Goal: Communication & Community: Answer question/provide support

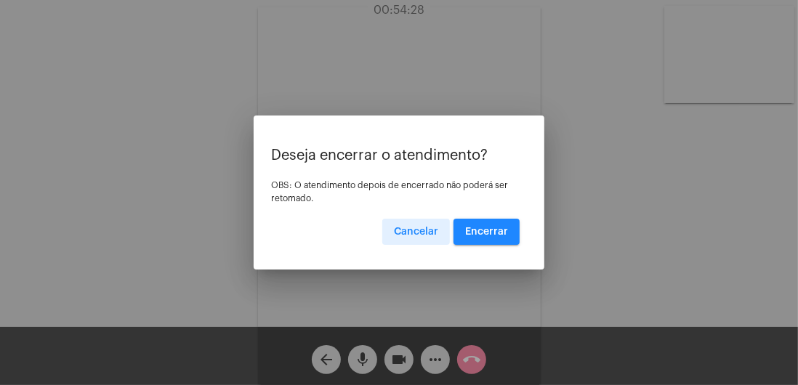
click at [491, 237] on span "Encerrar" at bounding box center [486, 232] width 43 height 10
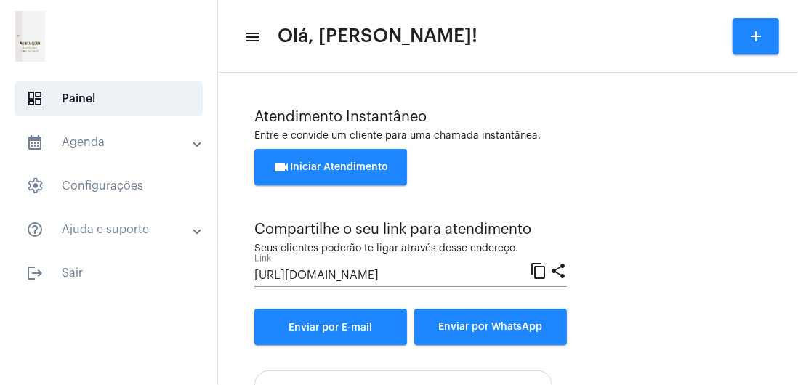
click at [69, 275] on span "logout Sair" at bounding box center [109, 273] width 188 height 35
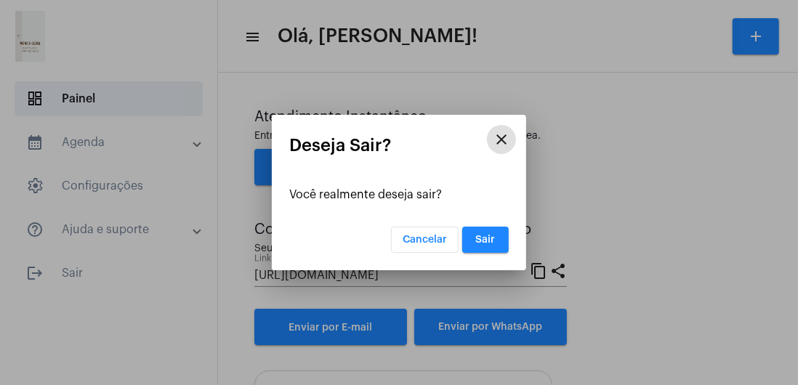
click at [477, 253] on button "Sair" at bounding box center [485, 240] width 46 height 26
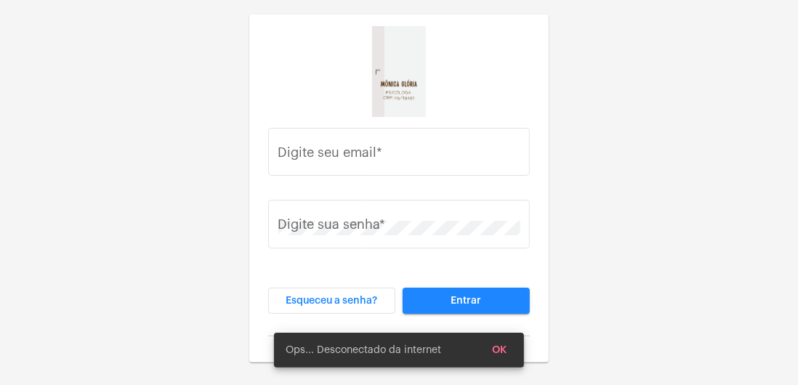
click at [378, 152] on input "Digite seu email *" at bounding box center [399, 155] width 242 height 15
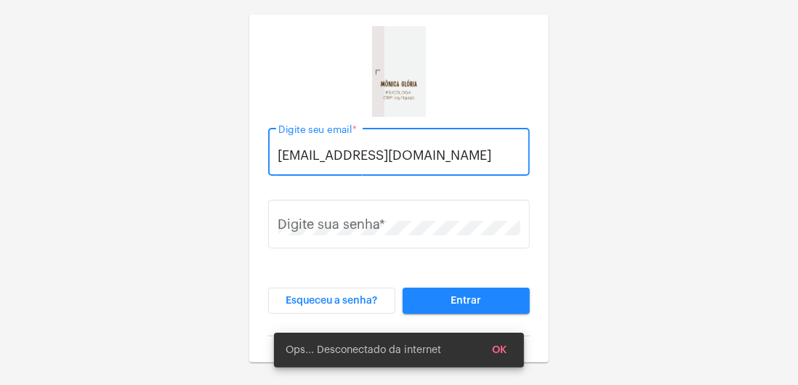
type input "dramonicagloria@gmail.com"
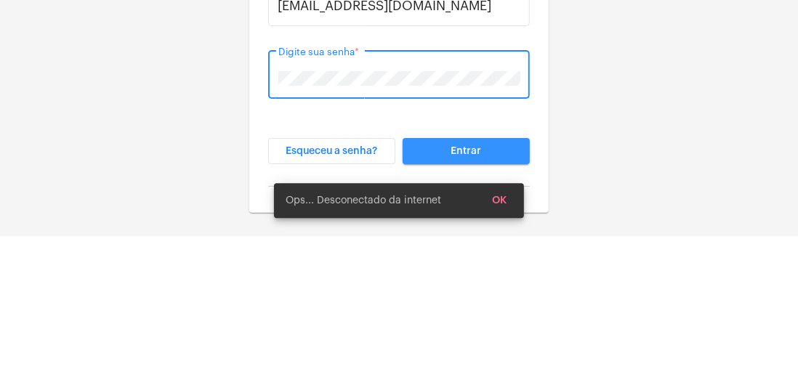
click at [499, 304] on button "Entrar" at bounding box center [465, 301] width 127 height 26
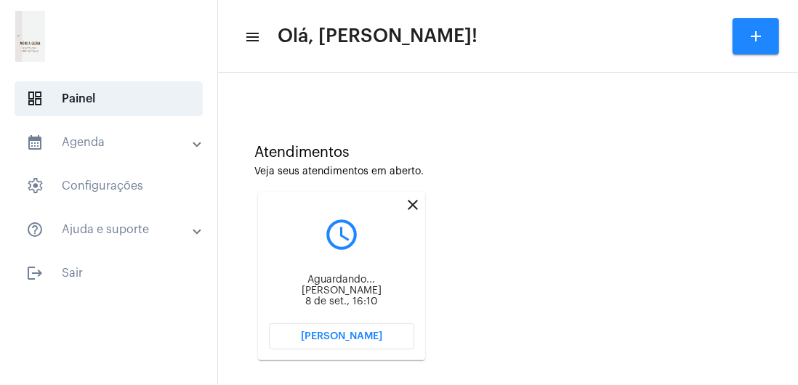
scroll to position [344, 0]
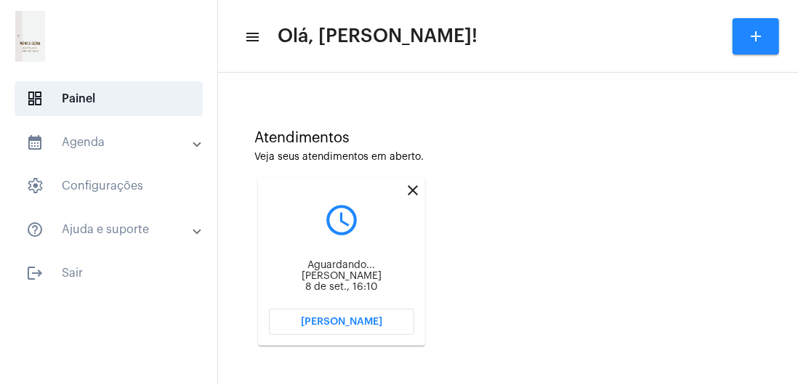
click at [324, 325] on span "Abrir Chamada" at bounding box center [341, 322] width 81 height 10
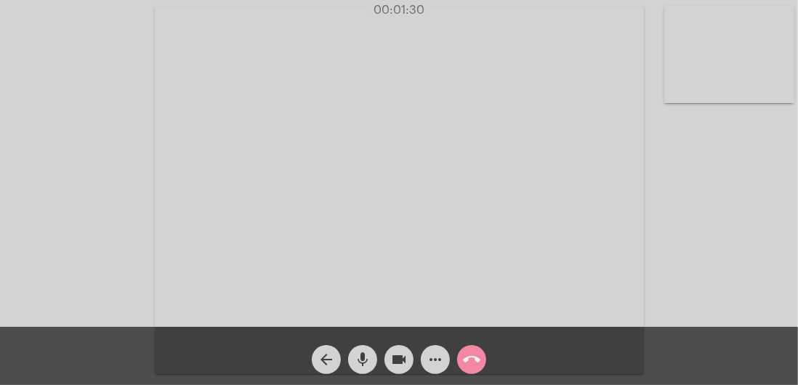
click at [396, 368] on mat-icon "videocam" at bounding box center [398, 359] width 17 height 17
click at [399, 373] on span "videocam_off" at bounding box center [398, 359] width 17 height 29
click at [730, 77] on video at bounding box center [729, 54] width 130 height 97
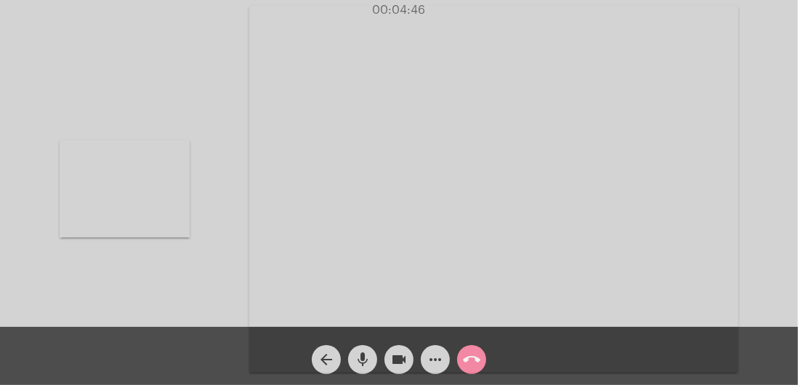
click at [145, 199] on video at bounding box center [125, 188] width 130 height 97
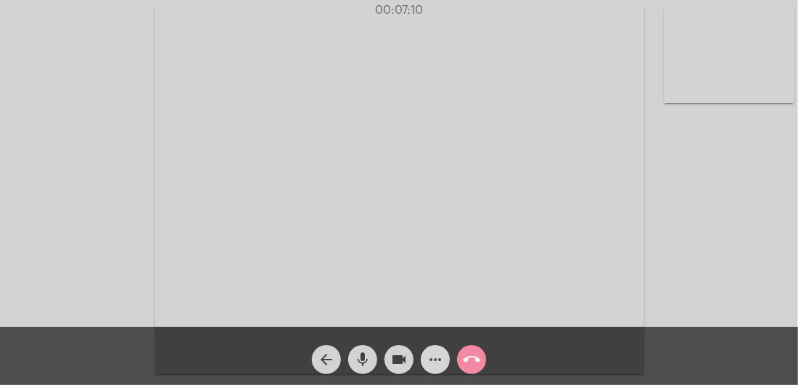
click at [438, 356] on mat-icon "more_horiz" at bounding box center [434, 359] width 17 height 17
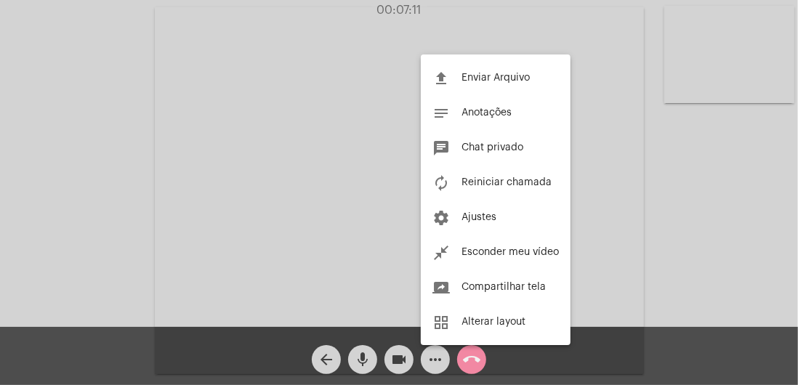
click at [487, 187] on span "Reiniciar chamada" at bounding box center [506, 182] width 90 height 10
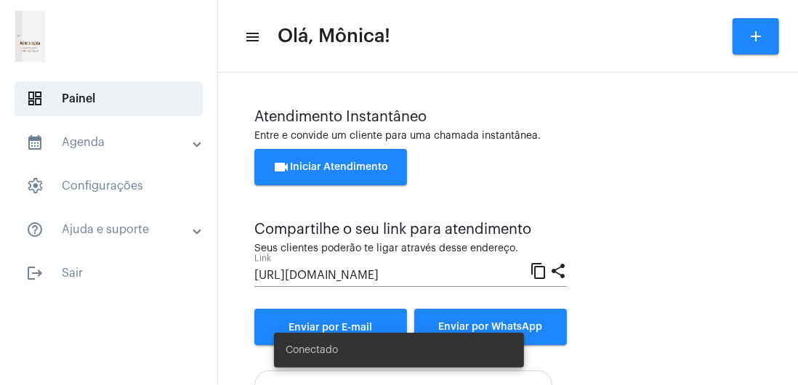
scroll to position [157, 0]
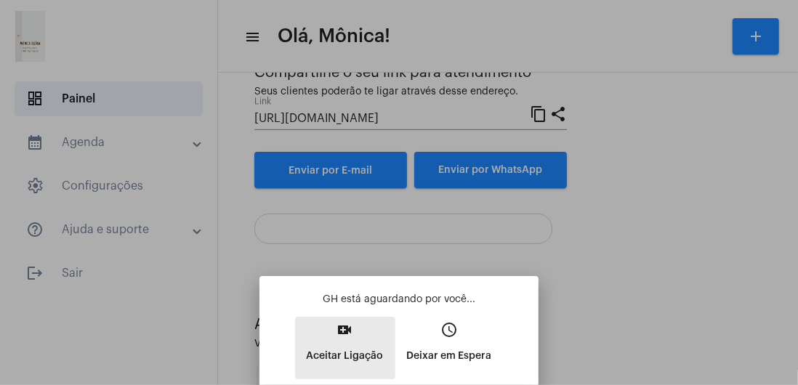
click at [352, 343] on p "Aceitar Ligação" at bounding box center [345, 356] width 77 height 26
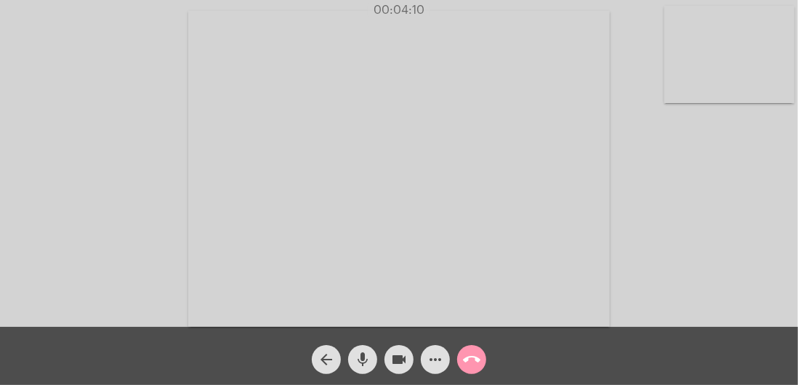
click at [796, 120] on div "Acessando Câmera e Microfone..." at bounding box center [399, 163] width 798 height 327
click at [437, 357] on mat-icon "more_horiz" at bounding box center [434, 359] width 17 height 17
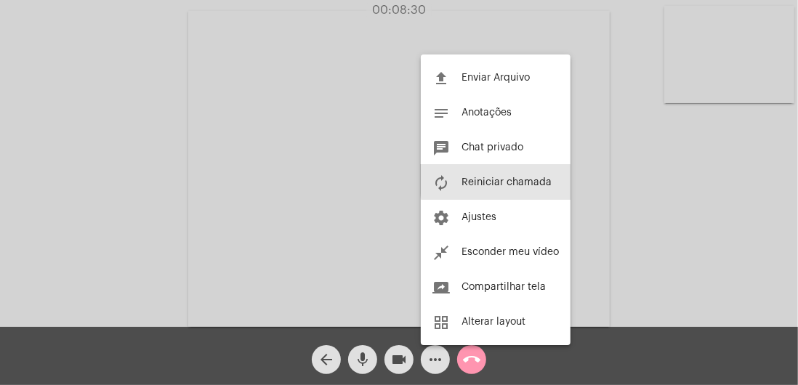
click at [526, 177] on button "autorenew Reiniciar chamada" at bounding box center [496, 182] width 150 height 35
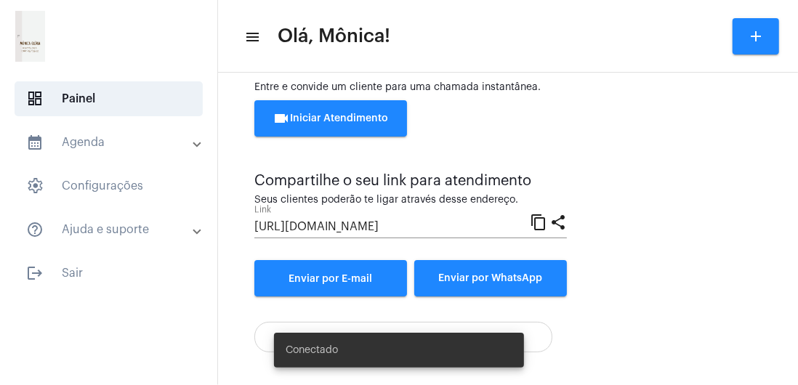
scroll to position [157, 0]
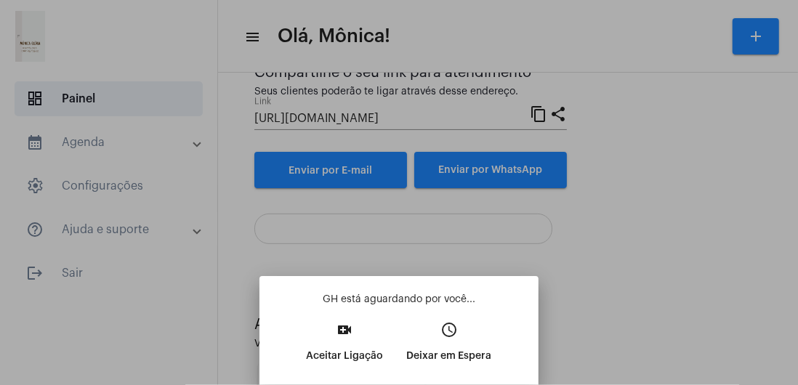
click at [347, 336] on mat-icon "video_call" at bounding box center [344, 329] width 17 height 17
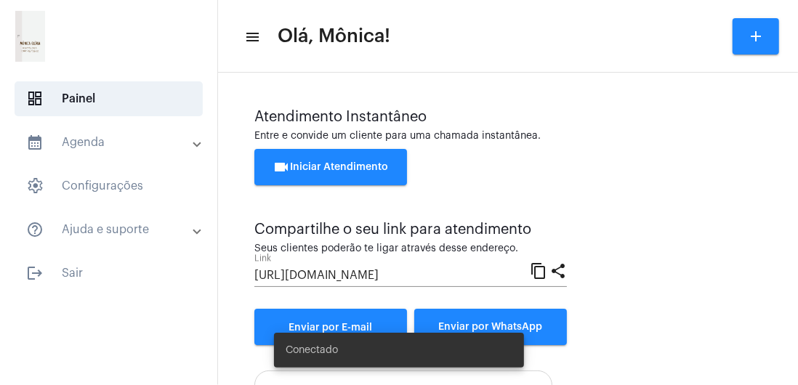
scroll to position [157, 0]
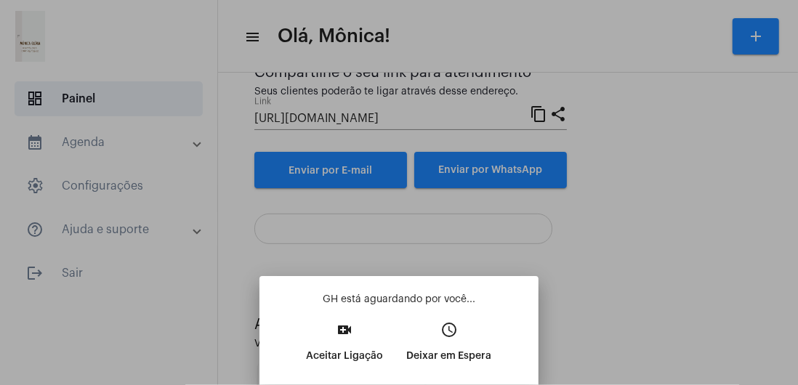
click at [342, 330] on mat-icon "video_call" at bounding box center [344, 329] width 17 height 17
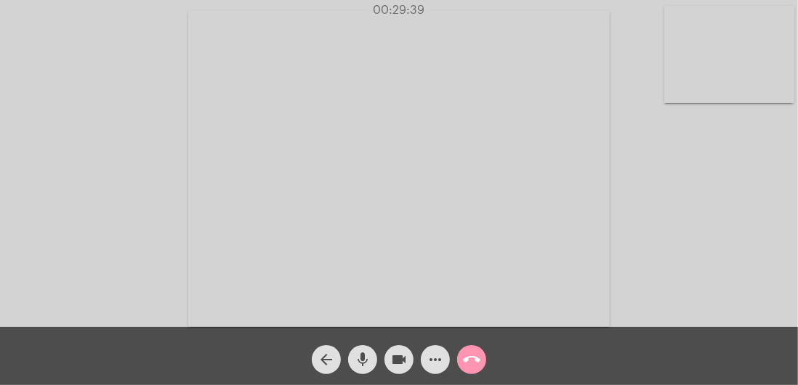
click at [469, 356] on mat-icon "call_end" at bounding box center [471, 359] width 17 height 17
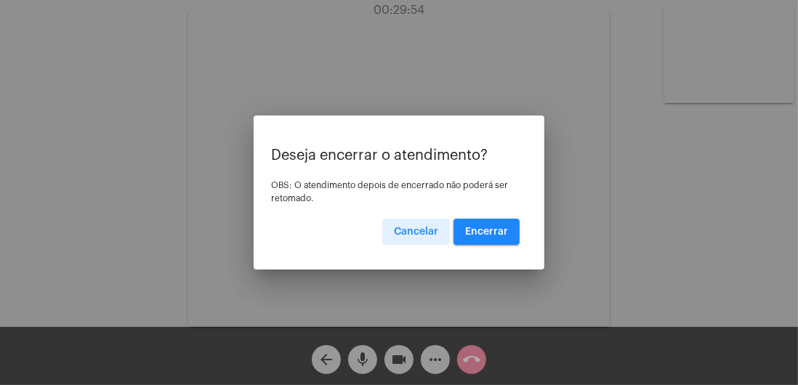
click at [481, 232] on span "Encerrar" at bounding box center [486, 232] width 43 height 10
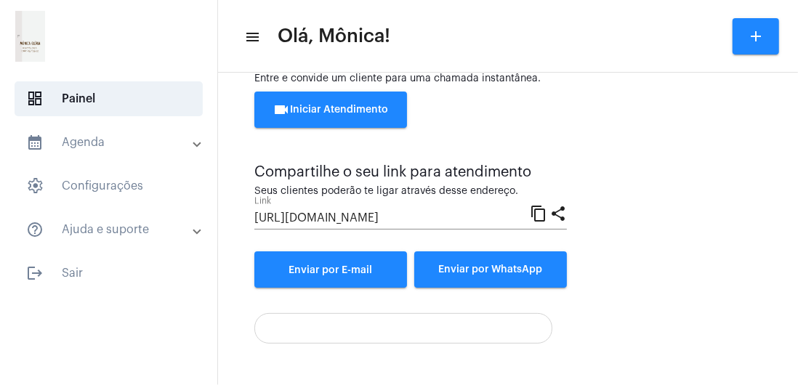
scroll to position [157, 0]
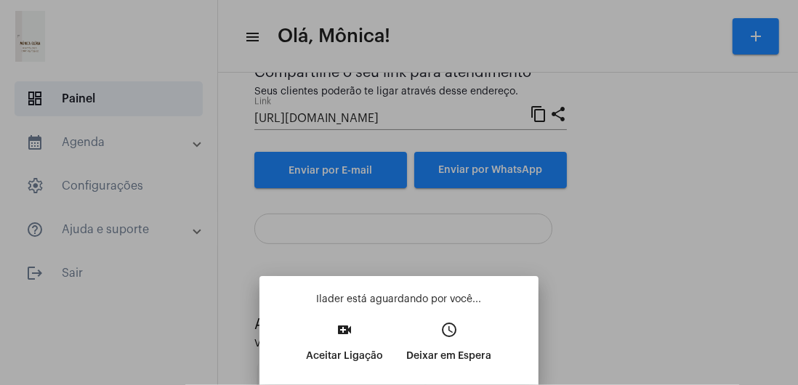
click at [352, 346] on p "Aceitar Ligação" at bounding box center [345, 356] width 77 height 26
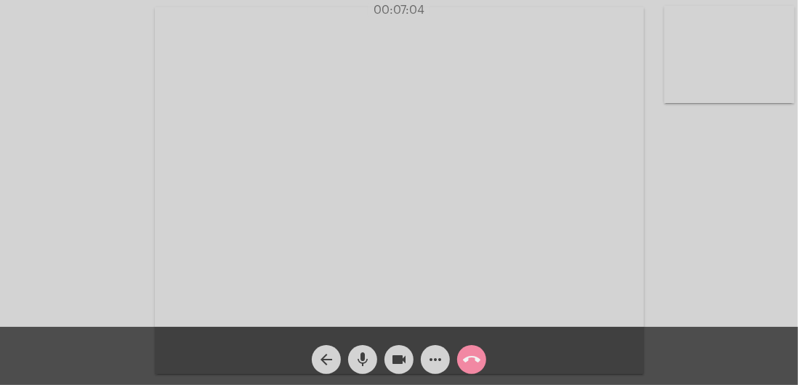
click at [738, 66] on video at bounding box center [729, 54] width 130 height 97
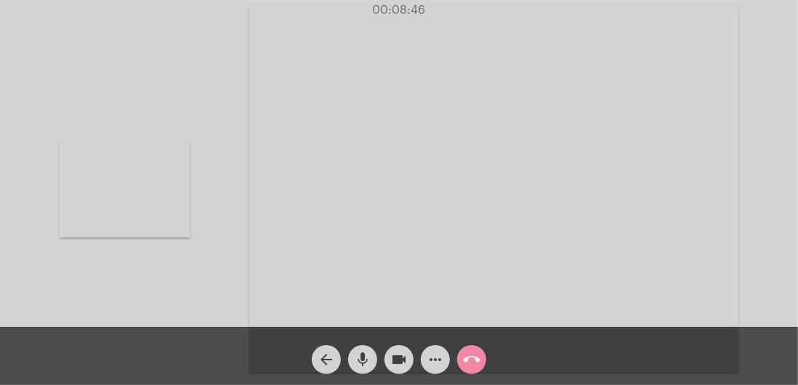
click at [519, 248] on video at bounding box center [493, 189] width 489 height 367
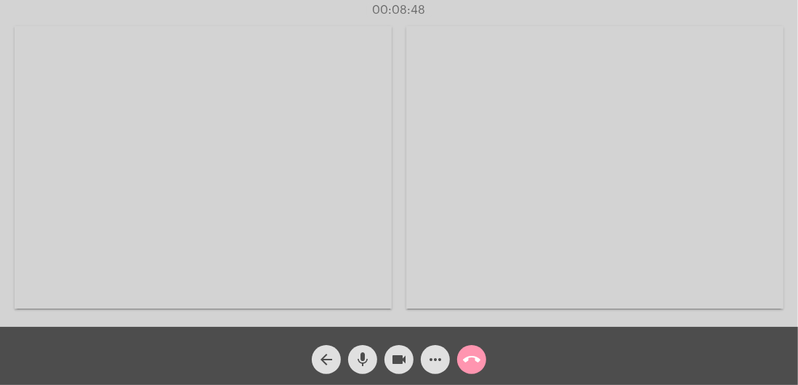
click at [243, 208] on video at bounding box center [203, 167] width 377 height 283
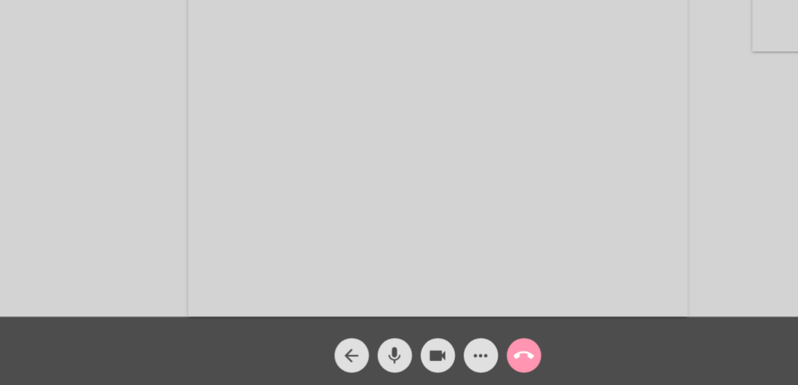
click at [475, 357] on mat-icon "call_end" at bounding box center [471, 359] width 17 height 17
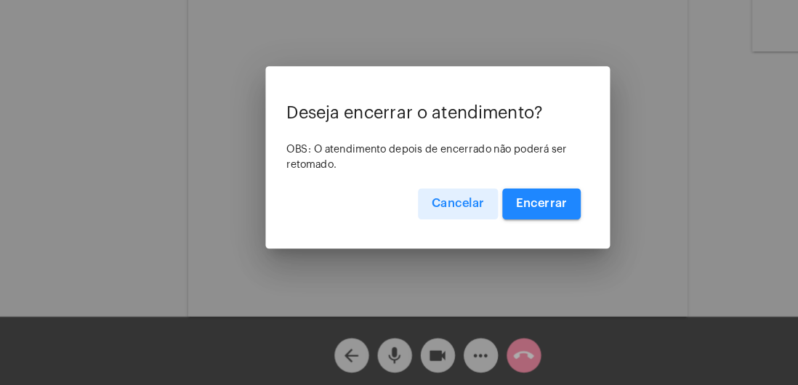
click at [498, 236] on button "Encerrar" at bounding box center [486, 232] width 66 height 26
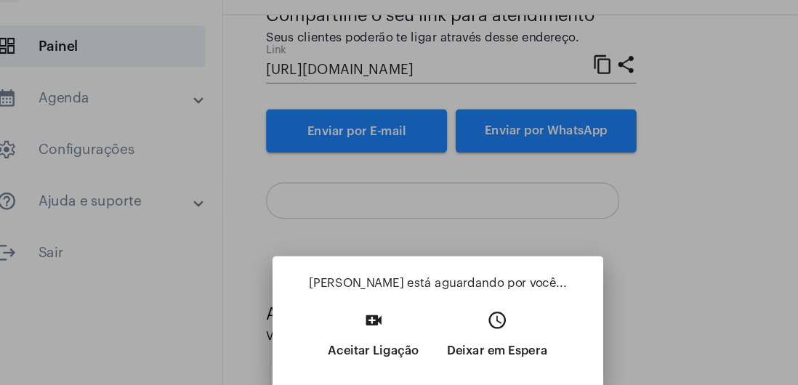
click at [337, 347] on p "Aceitar Ligação" at bounding box center [345, 356] width 77 height 26
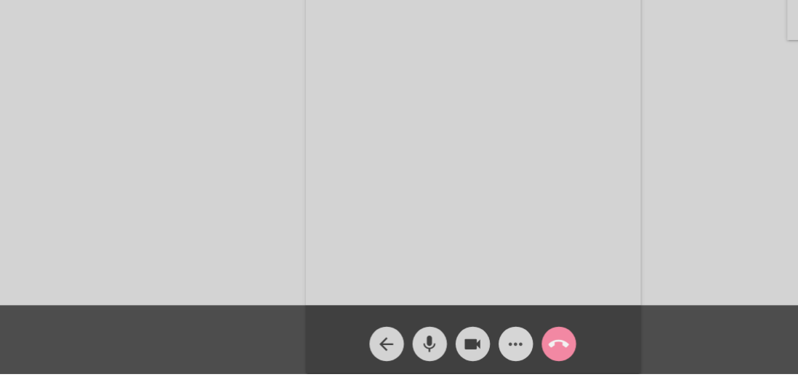
click at [436, 357] on mat-icon "more_horiz" at bounding box center [434, 359] width 17 height 17
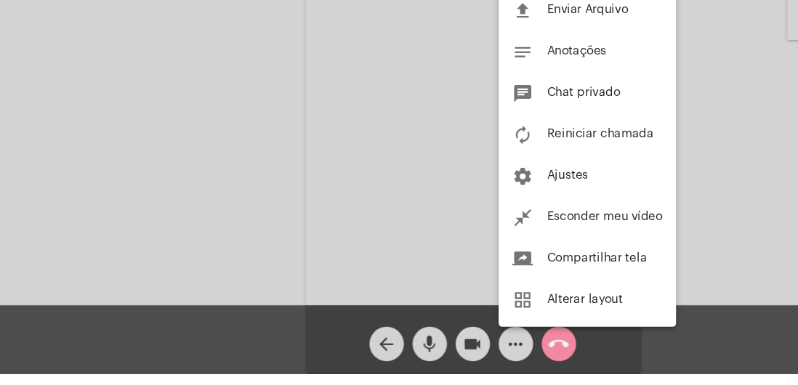
click at [522, 200] on button "autorenew Reiniciar chamada" at bounding box center [496, 182] width 150 height 35
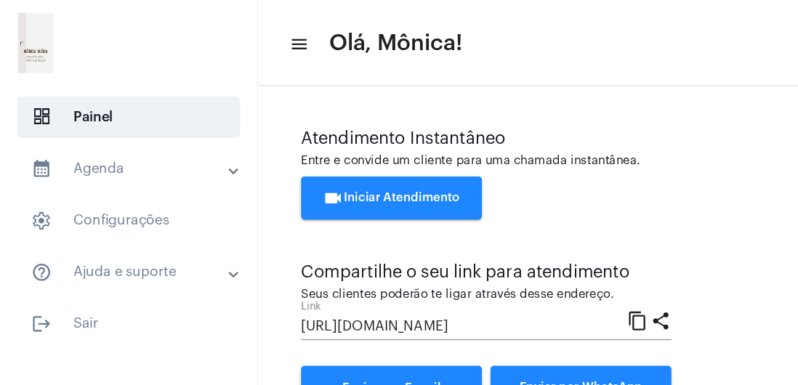
click at [93, 283] on span "logout Sair" at bounding box center [109, 273] width 188 height 35
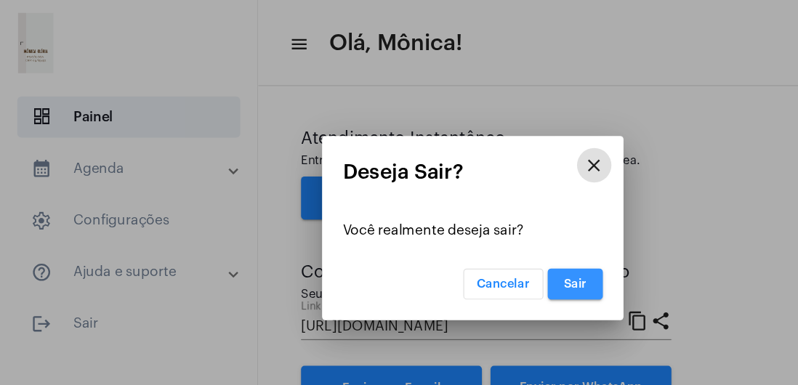
click at [492, 239] on span "Sair" at bounding box center [486, 240] width 20 height 10
